Goal: Task Accomplishment & Management: Manage account settings

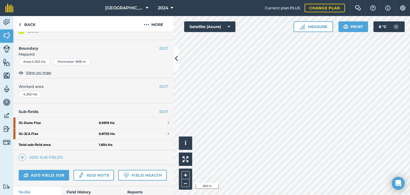
scroll to position [64, 0]
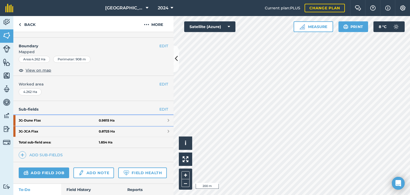
click at [163, 120] on link "JG - Dune Flax 0.9815 Ha" at bounding box center [93, 120] width 160 height 11
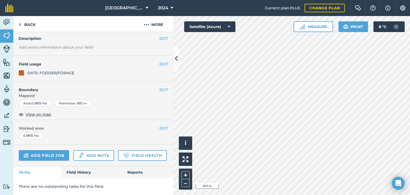
scroll to position [46, 0]
click at [159, 87] on button "EDIT" at bounding box center [163, 90] width 9 height 6
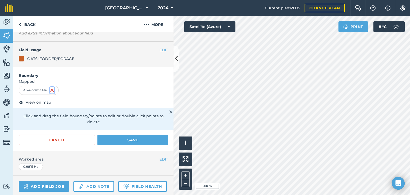
click at [54, 89] on img at bounding box center [52, 90] width 4 height 6
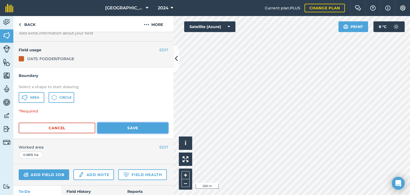
click at [110, 131] on button "Save" at bounding box center [132, 127] width 71 height 11
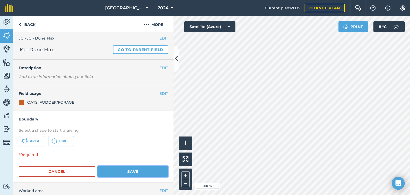
scroll to position [0, 0]
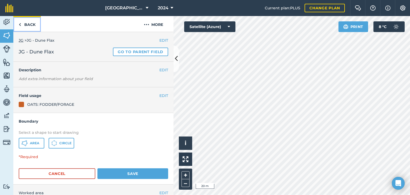
click at [22, 25] on link "Back" at bounding box center [26, 24] width 27 height 16
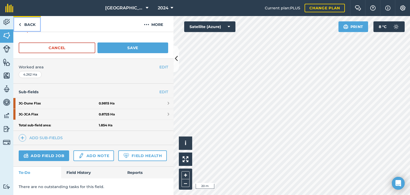
scroll to position [128, 0]
click at [33, 98] on strong "JG - Dune Flax" at bounding box center [59, 103] width 80 height 11
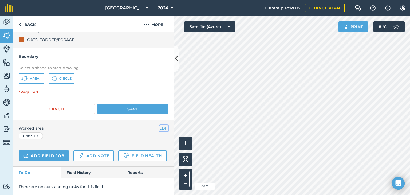
click at [159, 125] on button "EDIT" at bounding box center [163, 128] width 9 height 6
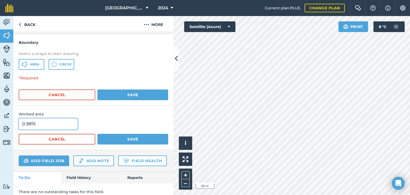
click at [58, 122] on input "0.9815" at bounding box center [48, 123] width 59 height 11
type input "0"
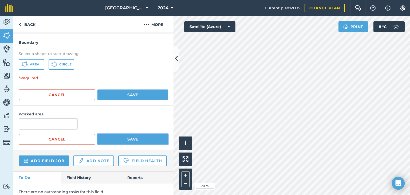
click at [104, 137] on button "Save" at bounding box center [132, 139] width 71 height 11
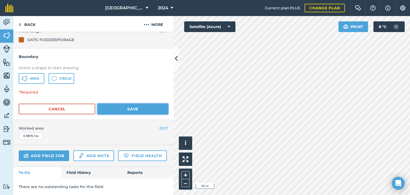
click at [109, 104] on button "Save" at bounding box center [132, 109] width 71 height 11
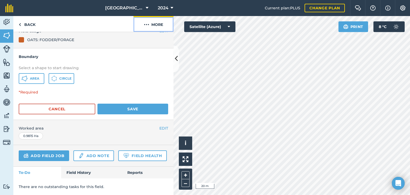
click at [155, 25] on button "More" at bounding box center [153, 24] width 40 height 16
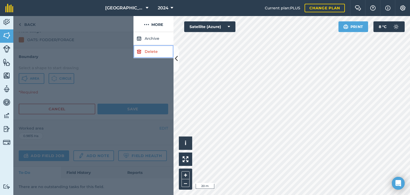
click at [149, 53] on link "Delete" at bounding box center [153, 51] width 40 height 13
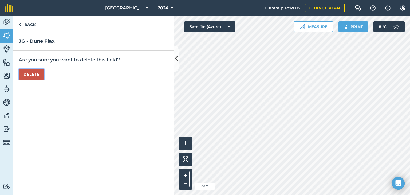
click at [32, 74] on button "Delete" at bounding box center [32, 74] width 26 height 11
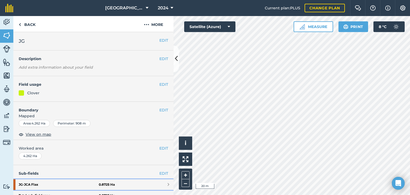
click at [84, 186] on strong "JG - JCA Flax" at bounding box center [59, 184] width 80 height 11
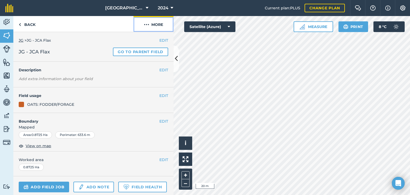
click at [154, 24] on button "More" at bounding box center [153, 24] width 40 height 16
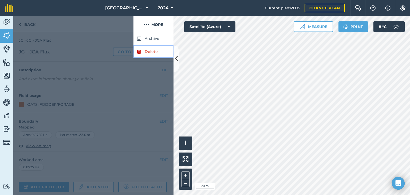
click at [152, 50] on link "Delete" at bounding box center [153, 51] width 40 height 13
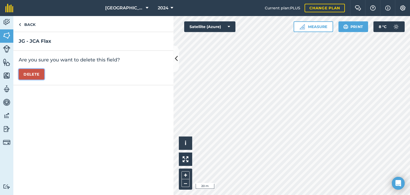
click at [24, 73] on button "Delete" at bounding box center [32, 74] width 26 height 11
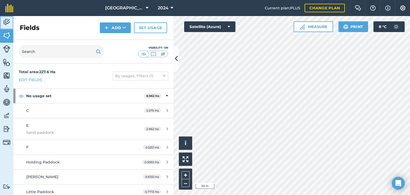
click at [6, 22] on img at bounding box center [6, 22] width 7 height 8
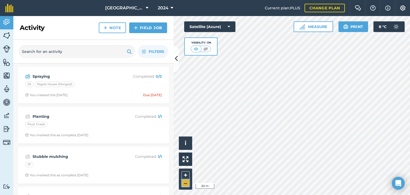
click at [186, 184] on button "–" at bounding box center [185, 183] width 8 height 8
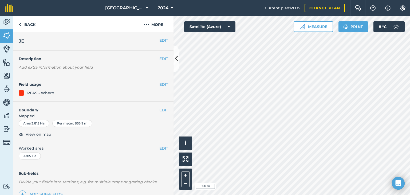
click at [40, 93] on div "PEAS - Whero" at bounding box center [40, 93] width 27 height 6
click at [22, 92] on div at bounding box center [21, 92] width 5 height 5
click at [159, 85] on button "EDIT" at bounding box center [163, 84] width 9 height 6
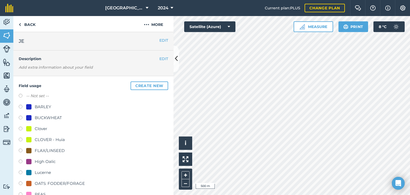
click at [21, 140] on label at bounding box center [22, 139] width 7 height 5
radio input "true"
radio input "false"
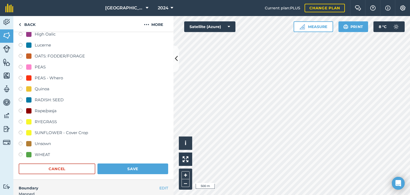
scroll to position [139, 0]
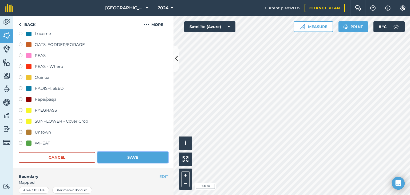
click at [142, 159] on button "Save" at bounding box center [132, 157] width 71 height 11
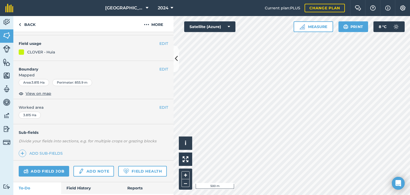
scroll to position [53, 0]
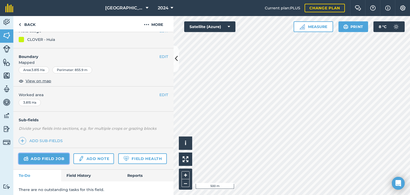
click at [37, 158] on link "Add field job" at bounding box center [44, 158] width 50 height 11
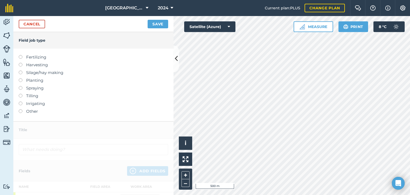
click at [21, 86] on label at bounding box center [22, 86] width 7 height 0
type input "Spraying"
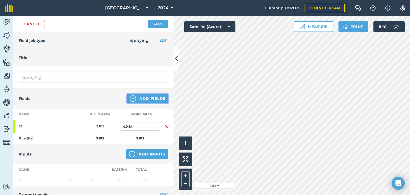
click at [142, 99] on button "Add Fields" at bounding box center [147, 99] width 41 height 10
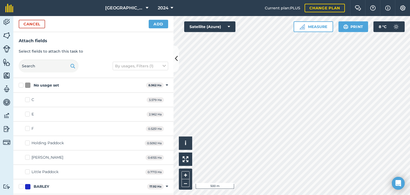
checkbox input "true"
click at [162, 24] on button "Add" at bounding box center [158, 24] width 19 height 9
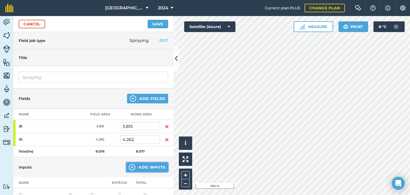
click at [137, 165] on button "Add Inputs" at bounding box center [147, 167] width 42 height 10
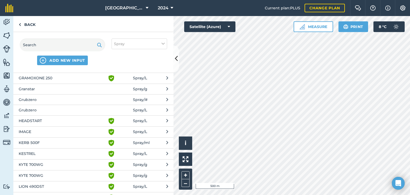
scroll to position [320, 0]
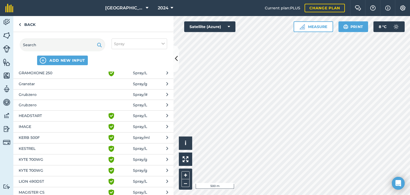
click at [73, 113] on span "HEADSTART" at bounding box center [62, 116] width 87 height 6
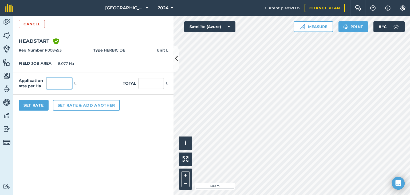
click at [61, 85] on input "text" at bounding box center [59, 83] width 26 height 11
type input "1"
type input "8.077"
click at [39, 104] on button "Set Rate" at bounding box center [34, 105] width 30 height 11
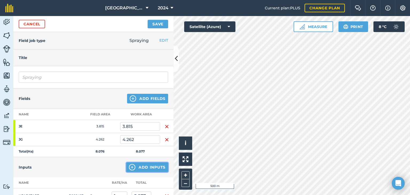
click at [135, 165] on button "Add Inputs" at bounding box center [147, 167] width 42 height 10
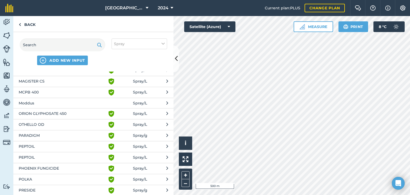
scroll to position [539, 0]
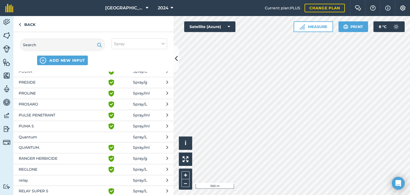
click at [65, 188] on span "RELAY SUPER S" at bounding box center [62, 191] width 87 height 6
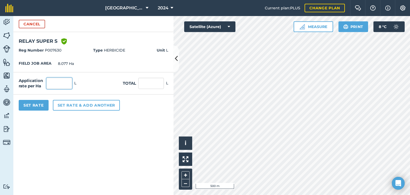
click at [60, 82] on input "text" at bounding box center [59, 83] width 26 height 11
type input "1.5"
type input "12.116"
click at [64, 105] on button "Set rate & add another" at bounding box center [86, 105] width 67 height 11
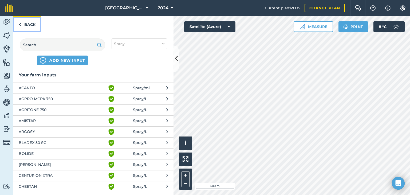
click at [24, 25] on link "Back" at bounding box center [26, 24] width 27 height 16
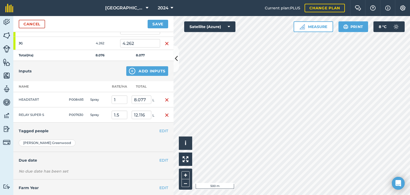
scroll to position [108, 0]
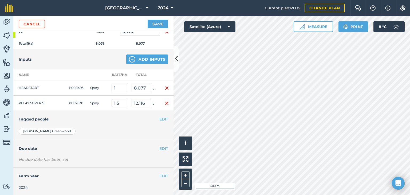
click at [36, 130] on div "[PERSON_NAME]" at bounding box center [47, 131] width 57 height 7
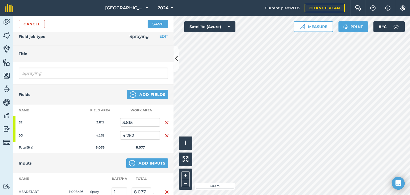
scroll to position [0, 0]
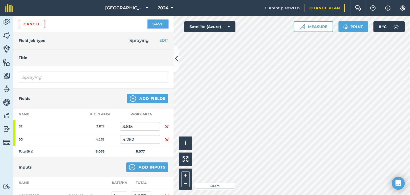
click at [154, 23] on button "Save" at bounding box center [158, 24] width 21 height 9
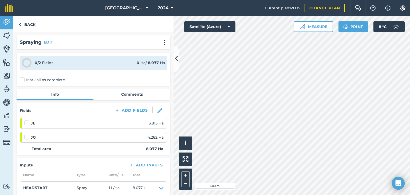
click at [22, 79] on label "Mark all as complete" at bounding box center [42, 80] width 45 height 6
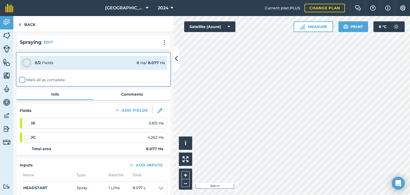
click at [22, 79] on input "Mark all as complete" at bounding box center [21, 78] width 3 height 3
checkbox input "false"
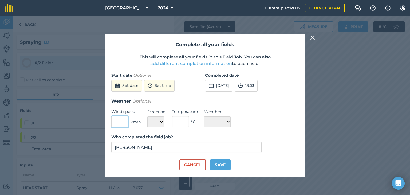
click at [117, 122] on input "text" at bounding box center [119, 121] width 17 height 11
type input "1"
type input "8"
click at [161, 121] on select "N NE E SE S SW W NW" at bounding box center [155, 121] width 17 height 11
select select "SE"
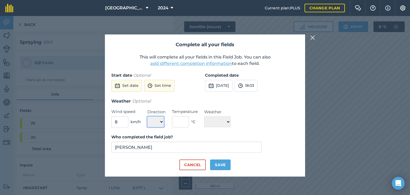
click at [147, 116] on select "N NE E SE S SW W NW" at bounding box center [155, 121] width 17 height 11
click at [184, 121] on input "text" at bounding box center [180, 121] width 17 height 11
type input "11"
click at [216, 121] on select "☀️ Sunny 🌧 Rainy ⛅️ Cloudy 🌨 Snow ❄️ Icy" at bounding box center [217, 121] width 26 height 11
select select "Sunny"
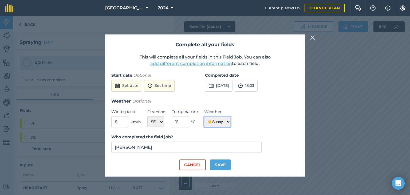
click at [204, 116] on select "☀️ Sunny 🌧 Rainy ⛅️ Cloudy 🌨 Snow ❄️ Icy" at bounding box center [217, 121] width 26 height 11
click at [165, 86] on button "Set time" at bounding box center [159, 86] width 30 height 12
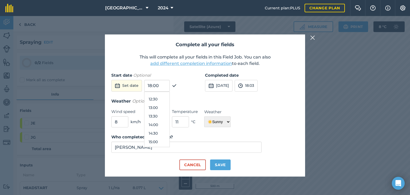
scroll to position [207, 0]
click at [153, 111] on button "13:00" at bounding box center [156, 111] width 25 height 9
click at [219, 165] on button "Save" at bounding box center [220, 164] width 21 height 11
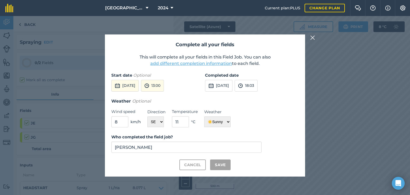
checkbox input "true"
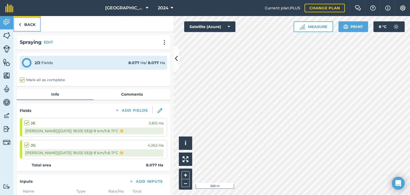
click at [23, 23] on link "Back" at bounding box center [26, 24] width 27 height 16
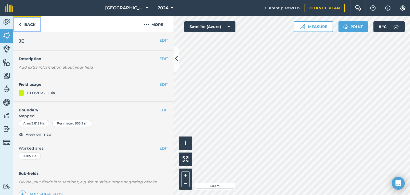
click at [23, 23] on link "Back" at bounding box center [26, 24] width 27 height 16
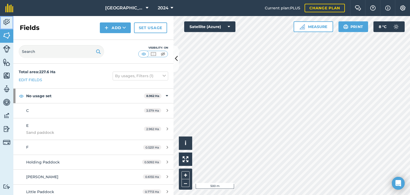
click at [6, 21] on img at bounding box center [6, 22] width 7 height 8
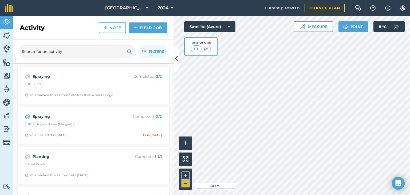
click at [187, 181] on button "–" at bounding box center [185, 183] width 8 height 8
